Goal: Task Accomplishment & Management: Manage account settings

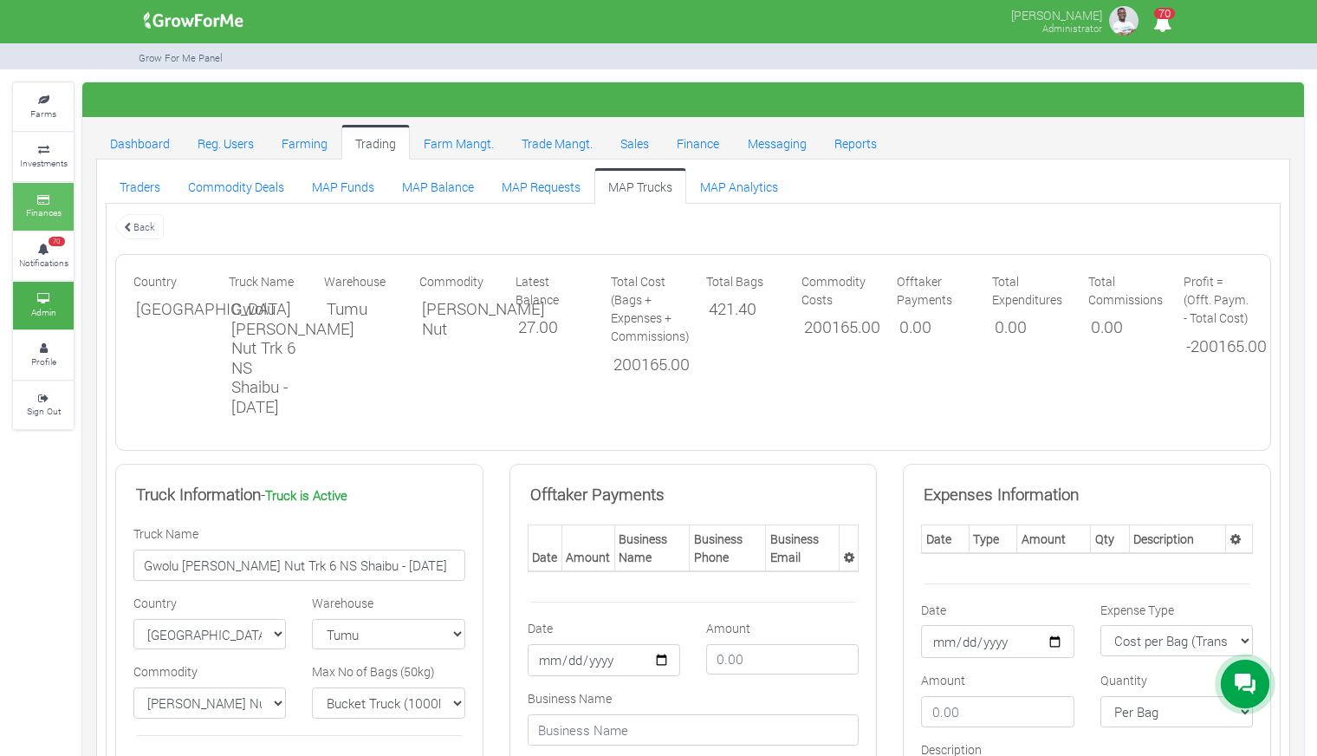
click at [46, 209] on small "Finances" at bounding box center [44, 212] width 36 height 12
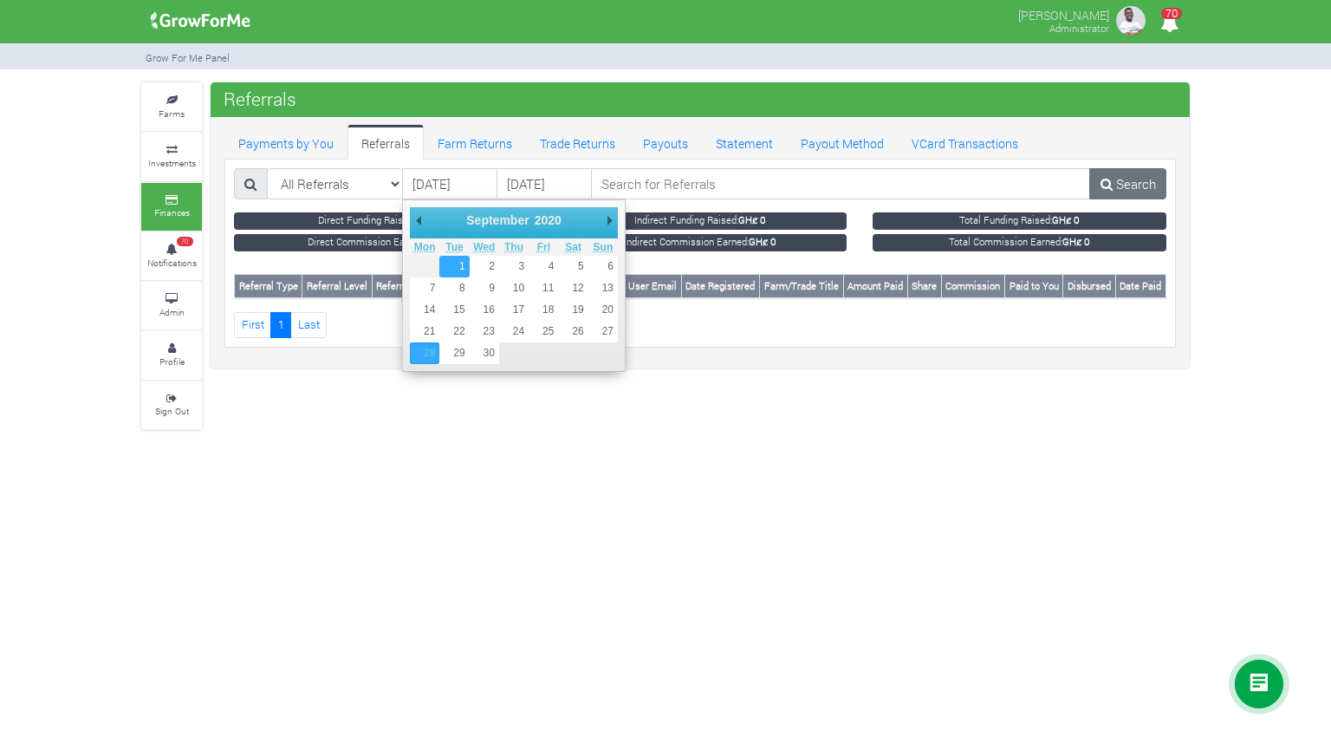
type input "01/09/2020"
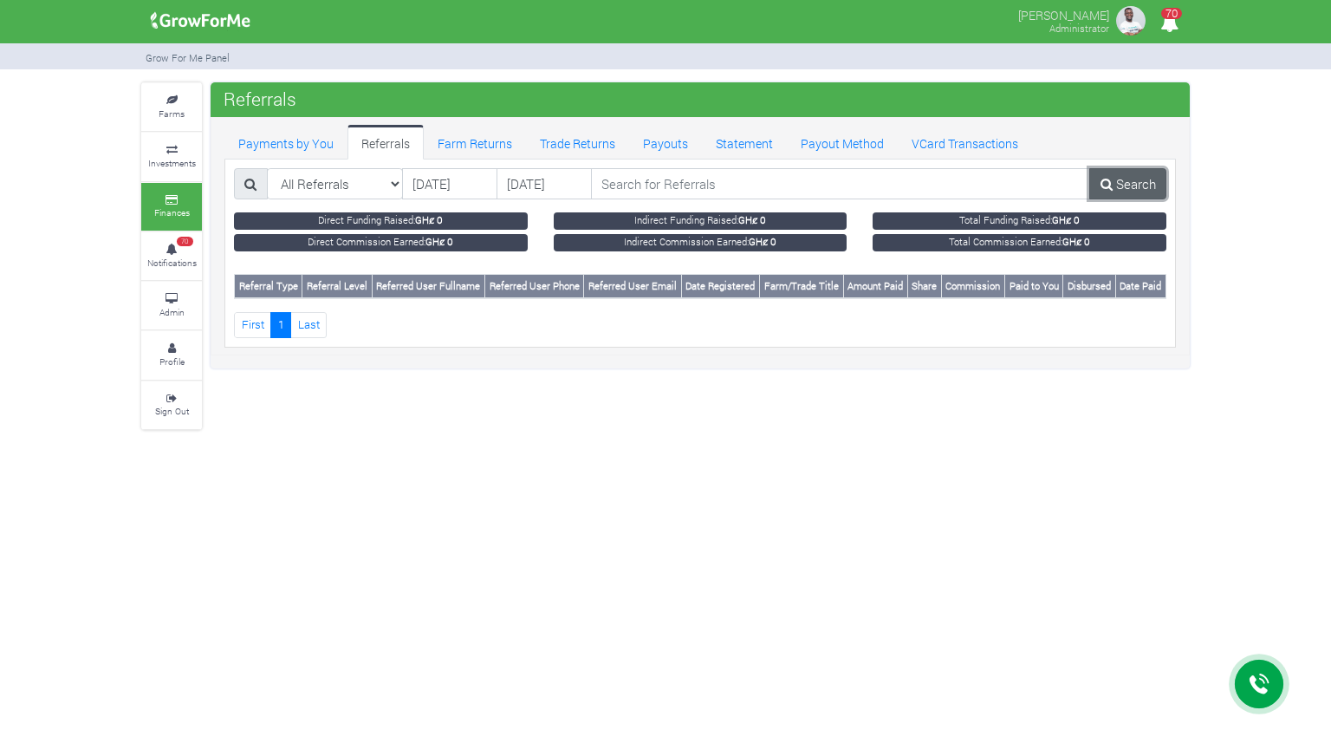
click at [1119, 189] on link "Search" at bounding box center [1127, 183] width 77 height 31
click at [1115, 172] on link "Search" at bounding box center [1127, 183] width 77 height 31
click at [174, 331] on link "Profile" at bounding box center [171, 355] width 61 height 48
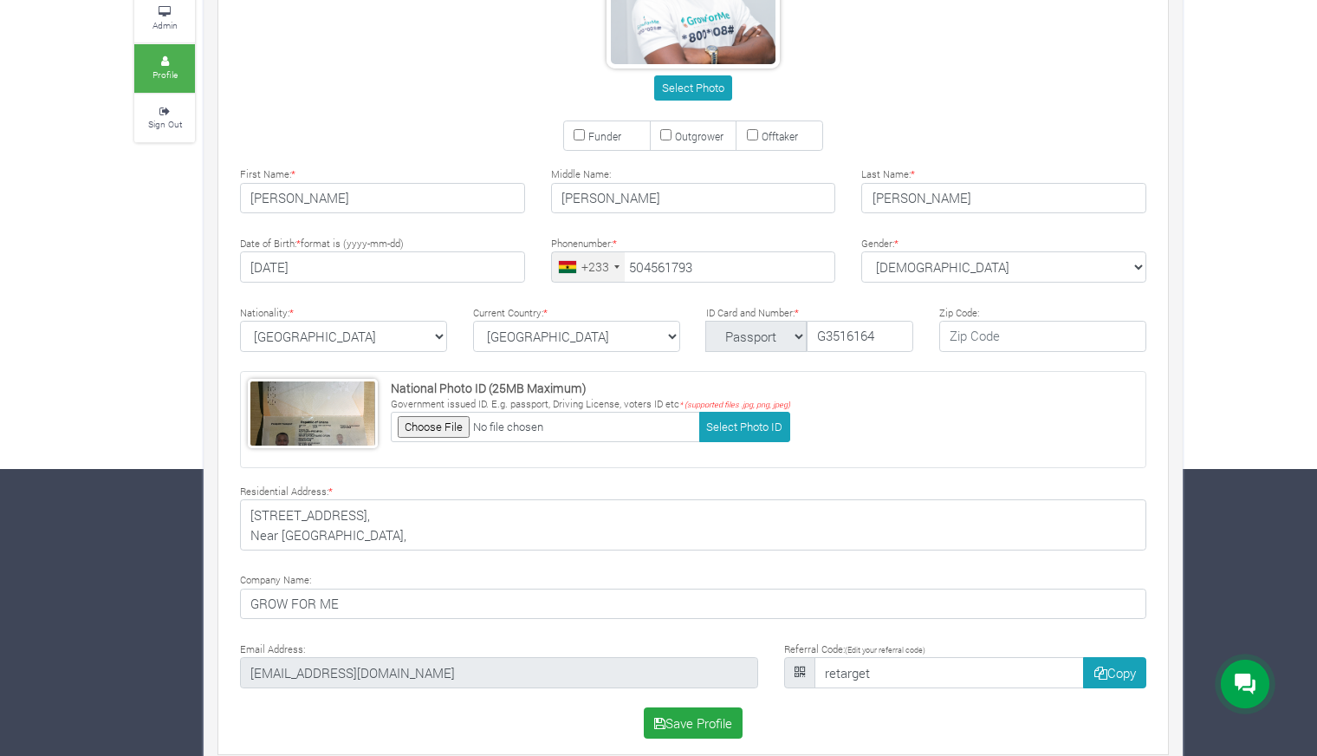
scroll to position [307, 0]
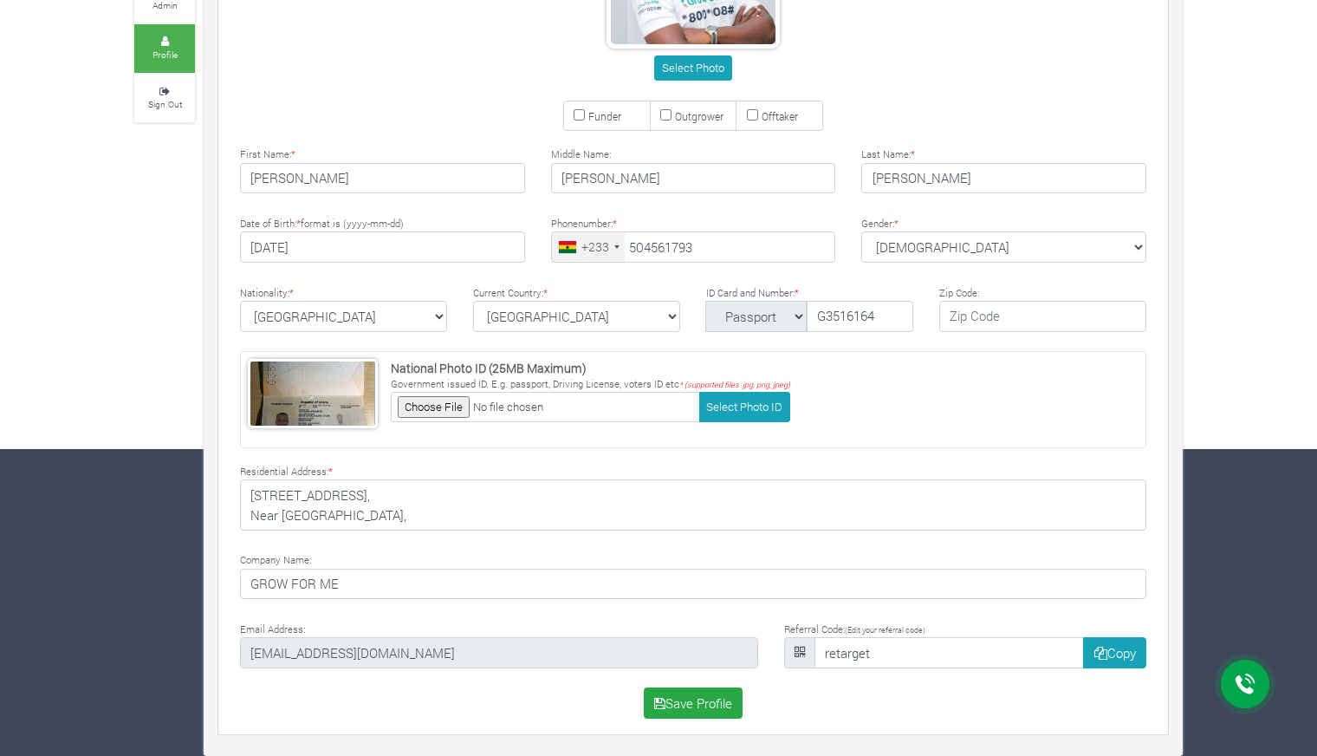
type input "50 456 1793"
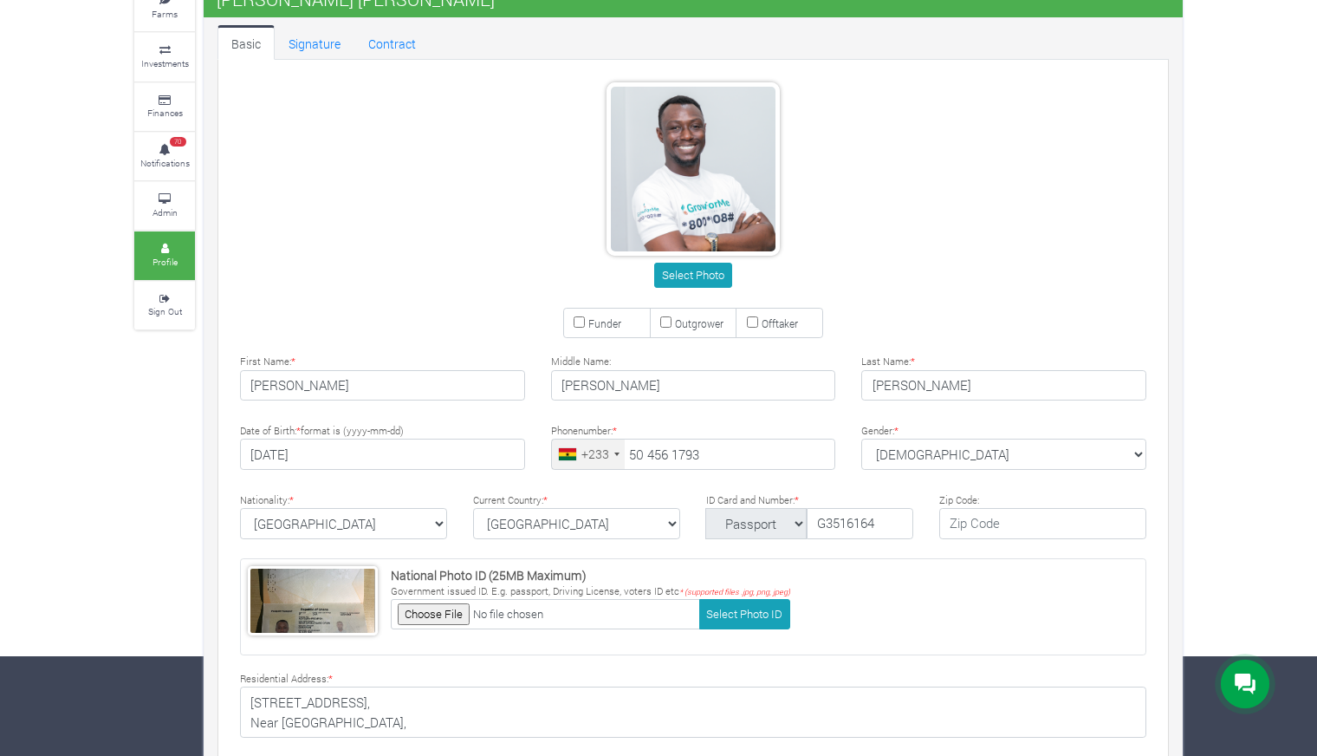
scroll to position [0, 0]
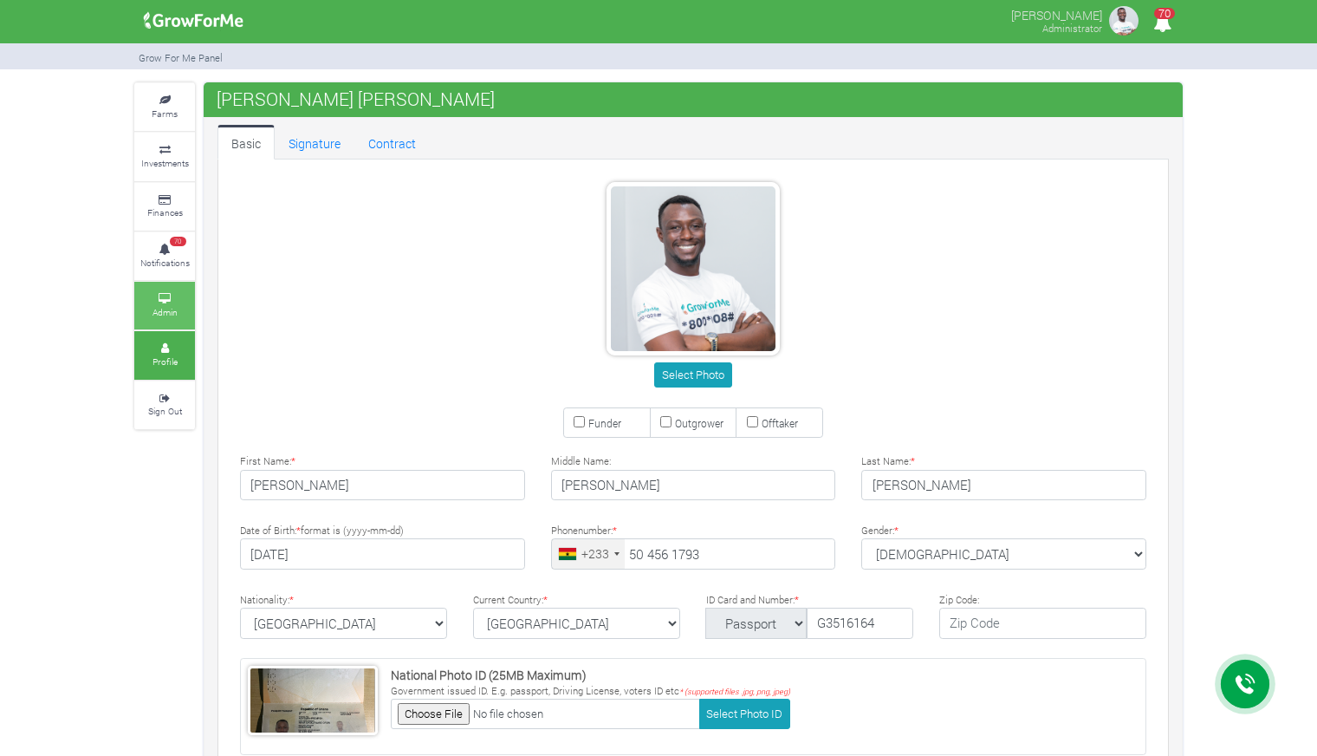
click at [165, 283] on link "Admin" at bounding box center [164, 306] width 61 height 48
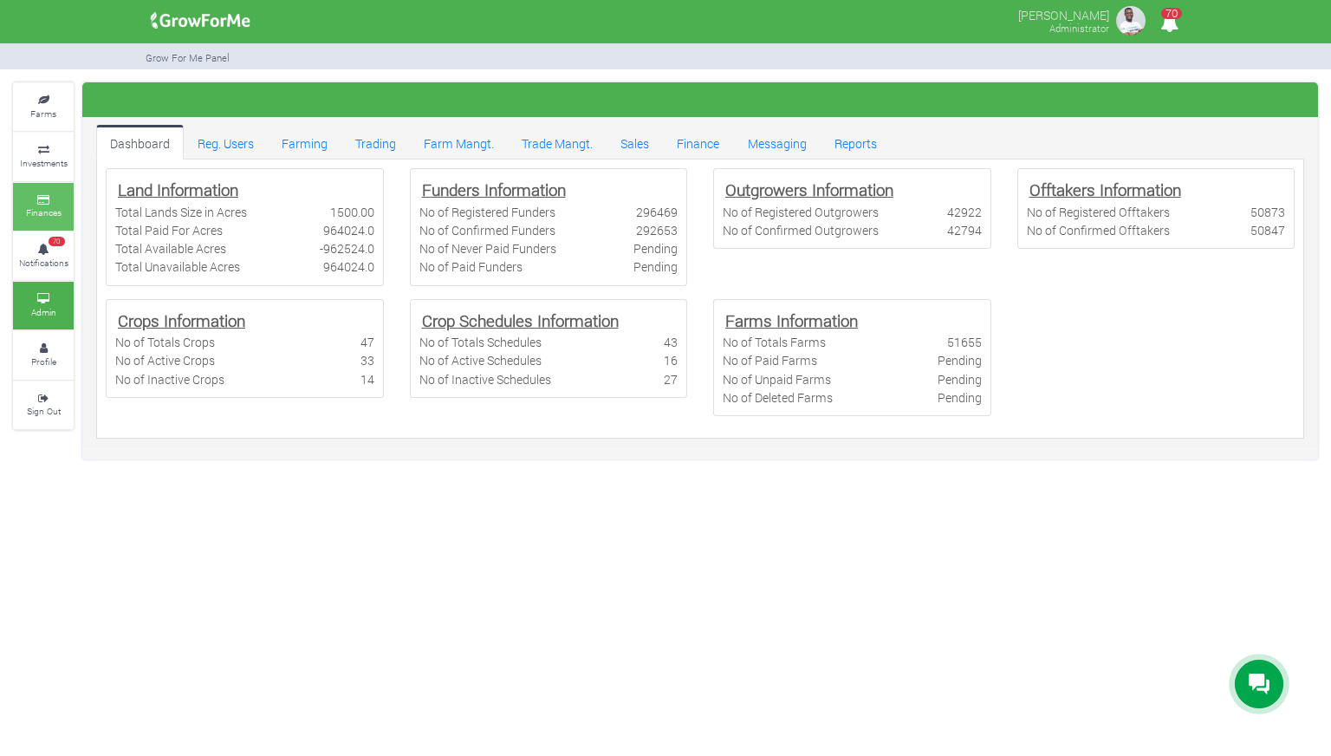
click at [49, 216] on small "Finances" at bounding box center [44, 212] width 36 height 12
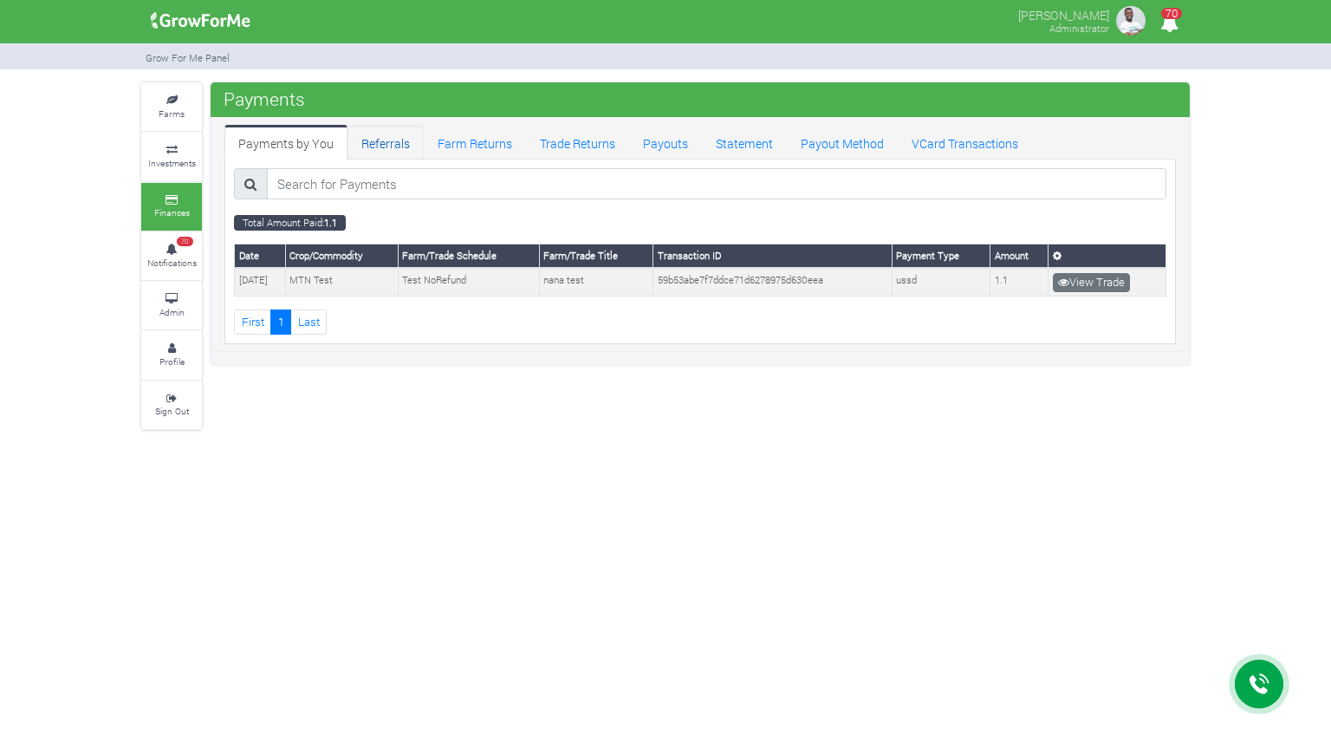
click at [393, 153] on link "Referrals" at bounding box center [386, 142] width 76 height 35
